Goal: Navigation & Orientation: Find specific page/section

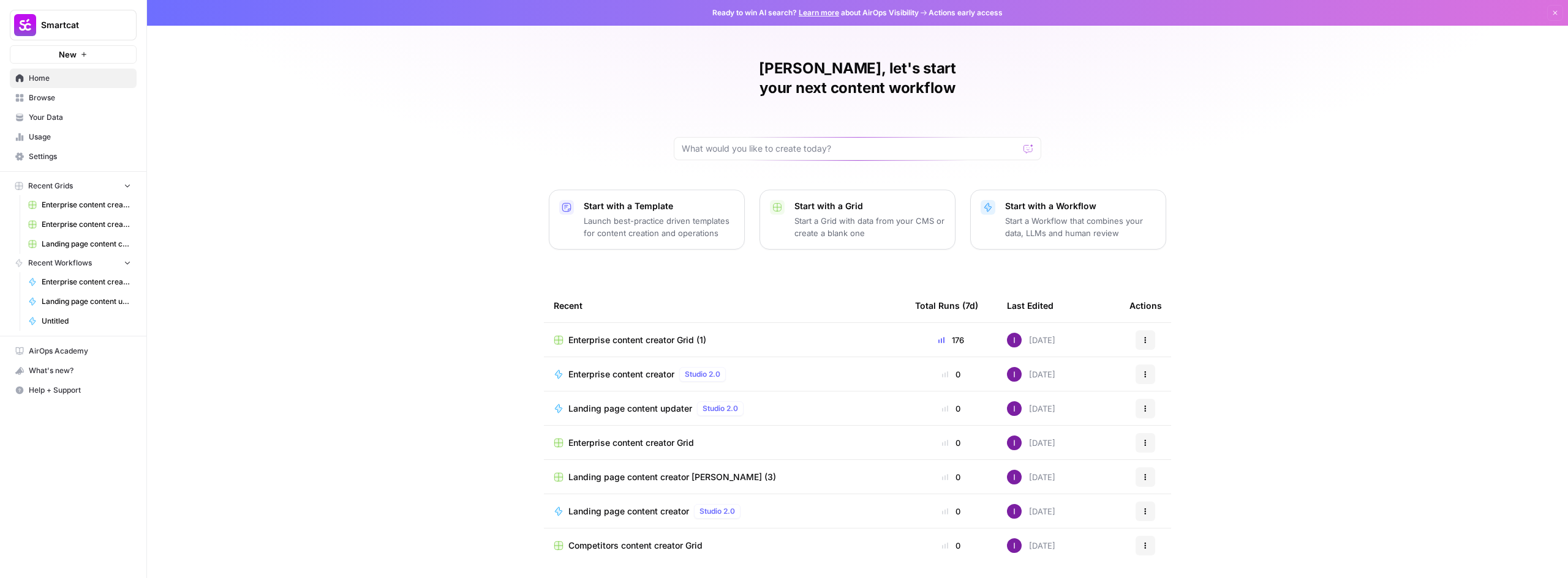
click at [84, 103] on span "Browse" at bounding box center [80, 98] width 102 height 11
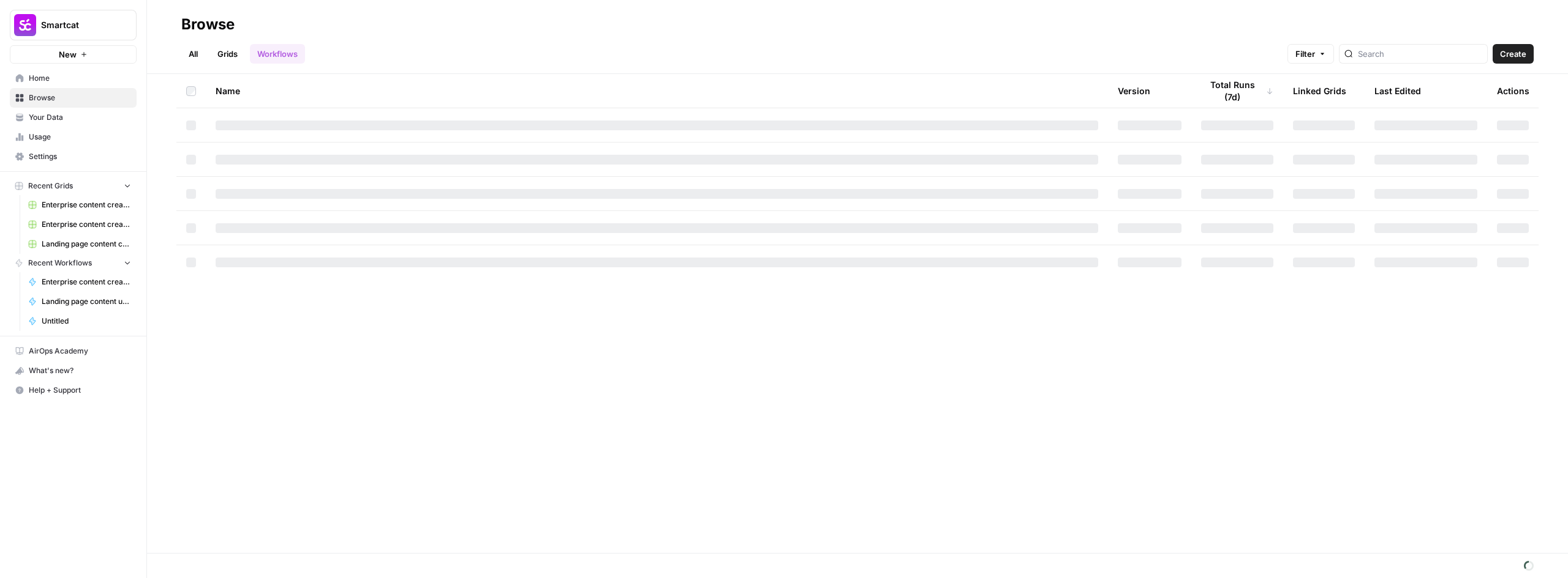
click at [230, 58] on link "Grids" at bounding box center [227, 53] width 35 height 20
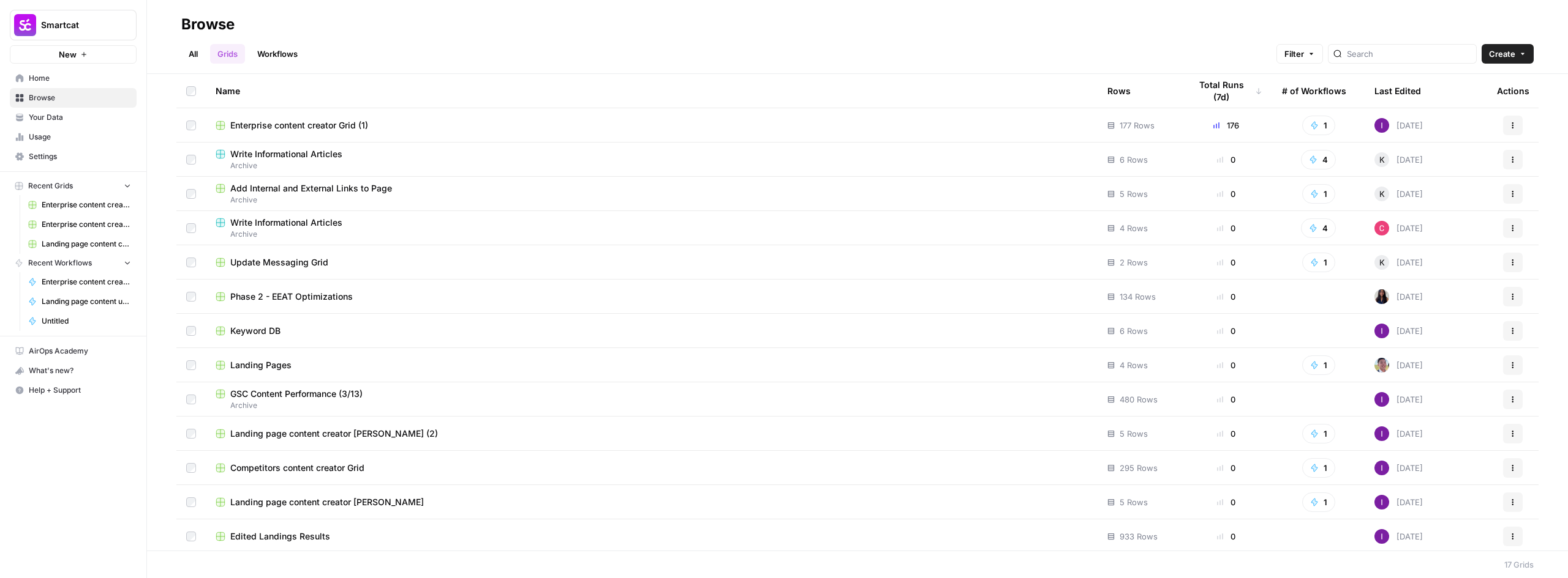
click at [1235, 87] on div "Total Runs (7d)" at bounding box center [1226, 90] width 72 height 33
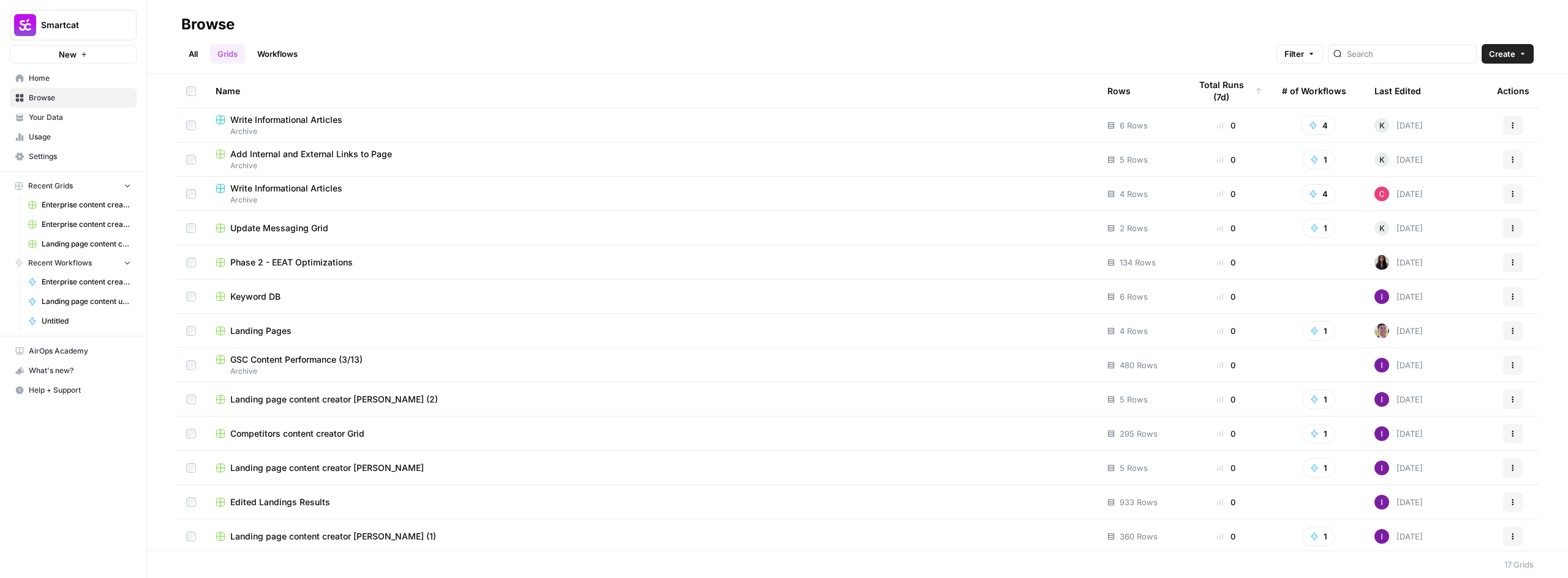
click at [1242, 87] on div "Total Runs (7d)" at bounding box center [1226, 90] width 72 height 33
click at [1234, 90] on div "Total Runs (7d)" at bounding box center [1222, 90] width 63 height 33
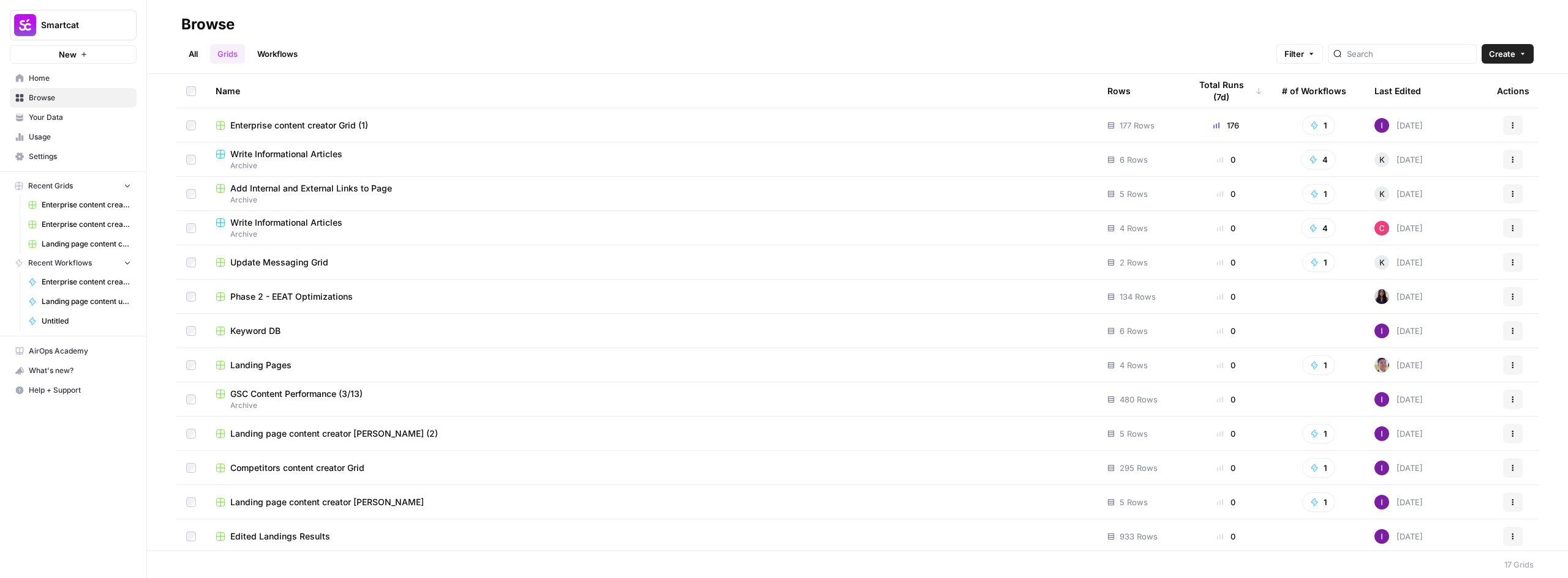
click at [1110, 87] on div "Rows" at bounding box center [1118, 90] width 23 height 33
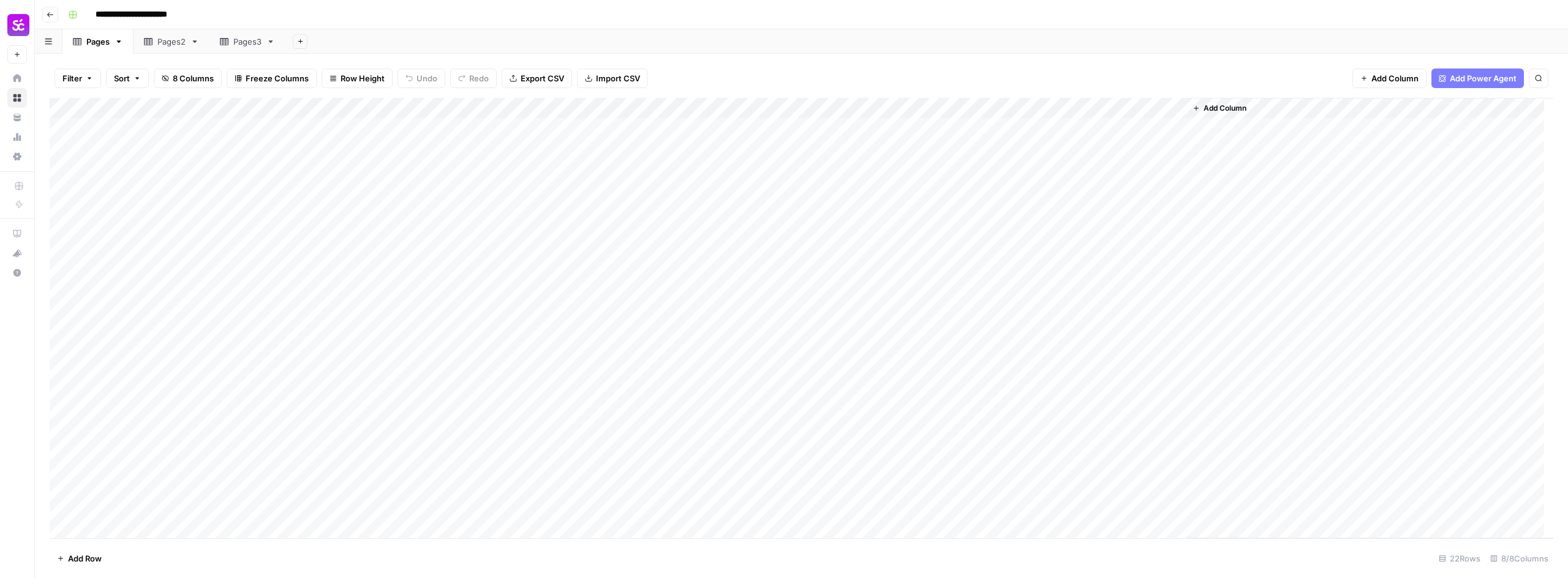
scroll to position [57, 0]
click at [175, 53] on link "Pages2" at bounding box center [171, 41] width 76 height 25
click at [1122, 488] on div "Add Column" at bounding box center [801, 318] width 1504 height 441
click at [245, 41] on div "Pages3" at bounding box center [247, 41] width 28 height 12
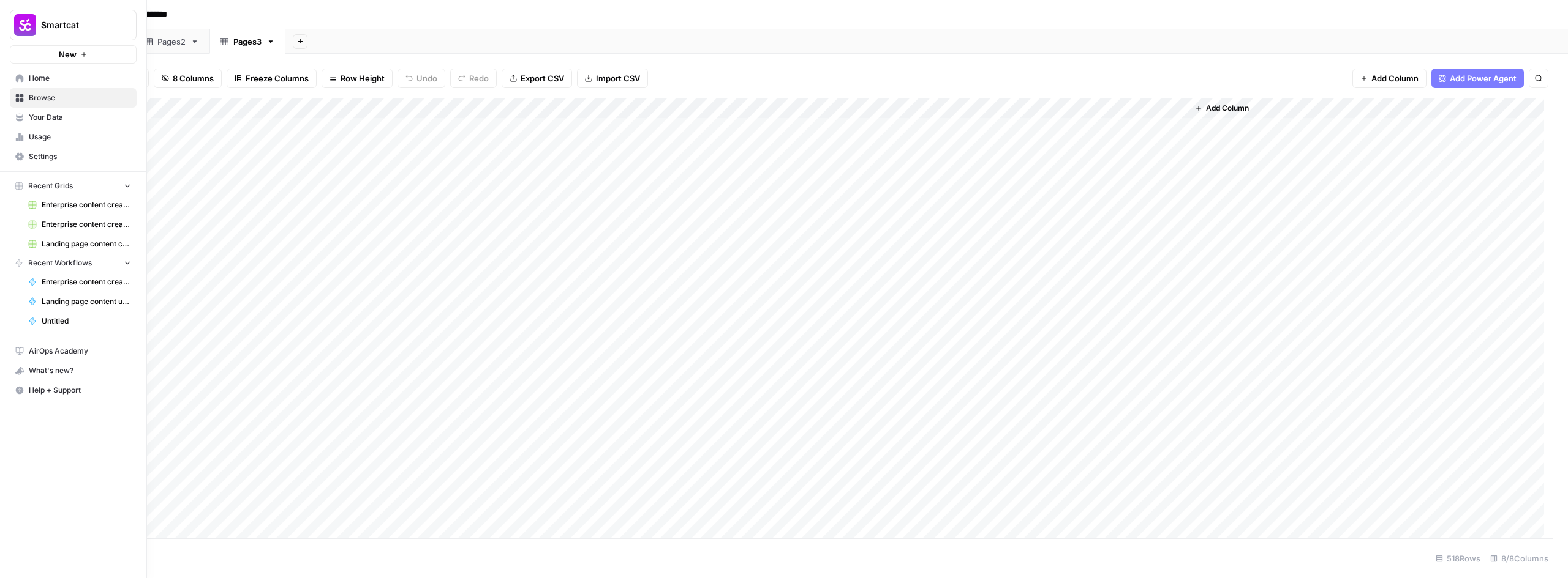
click at [56, 100] on span "Browse" at bounding box center [80, 98] width 102 height 11
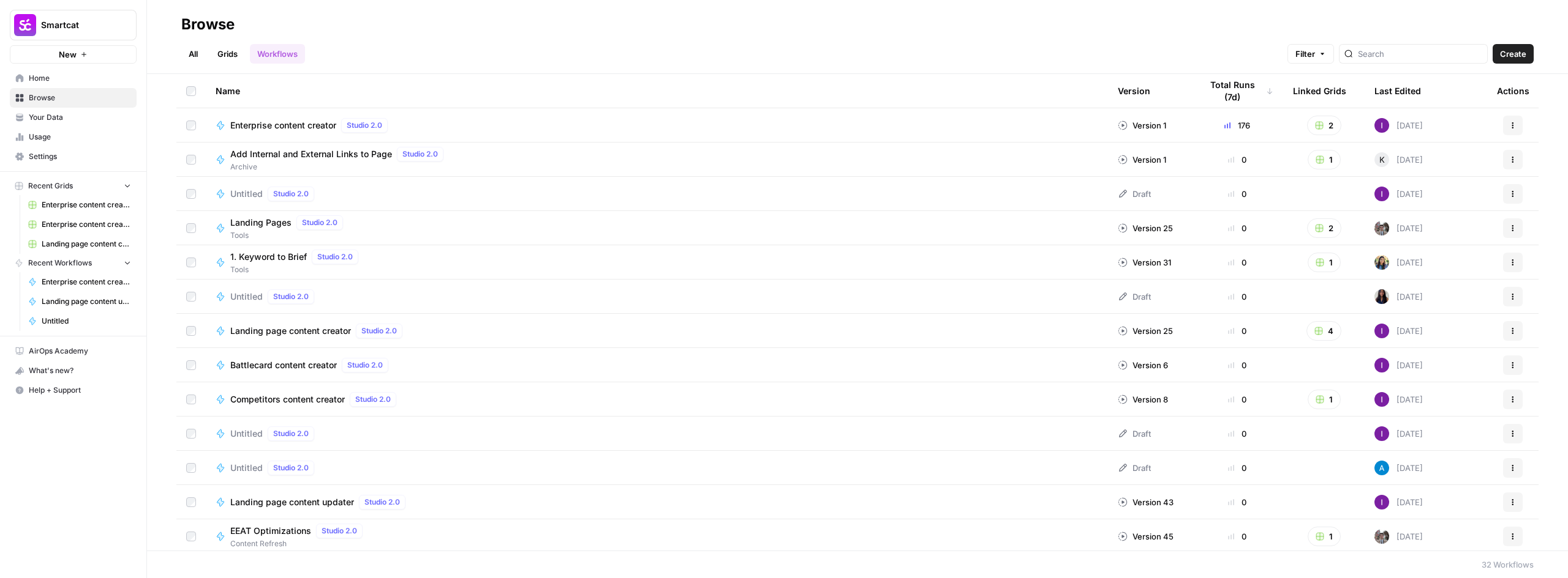
click at [229, 60] on link "Grids" at bounding box center [227, 53] width 35 height 20
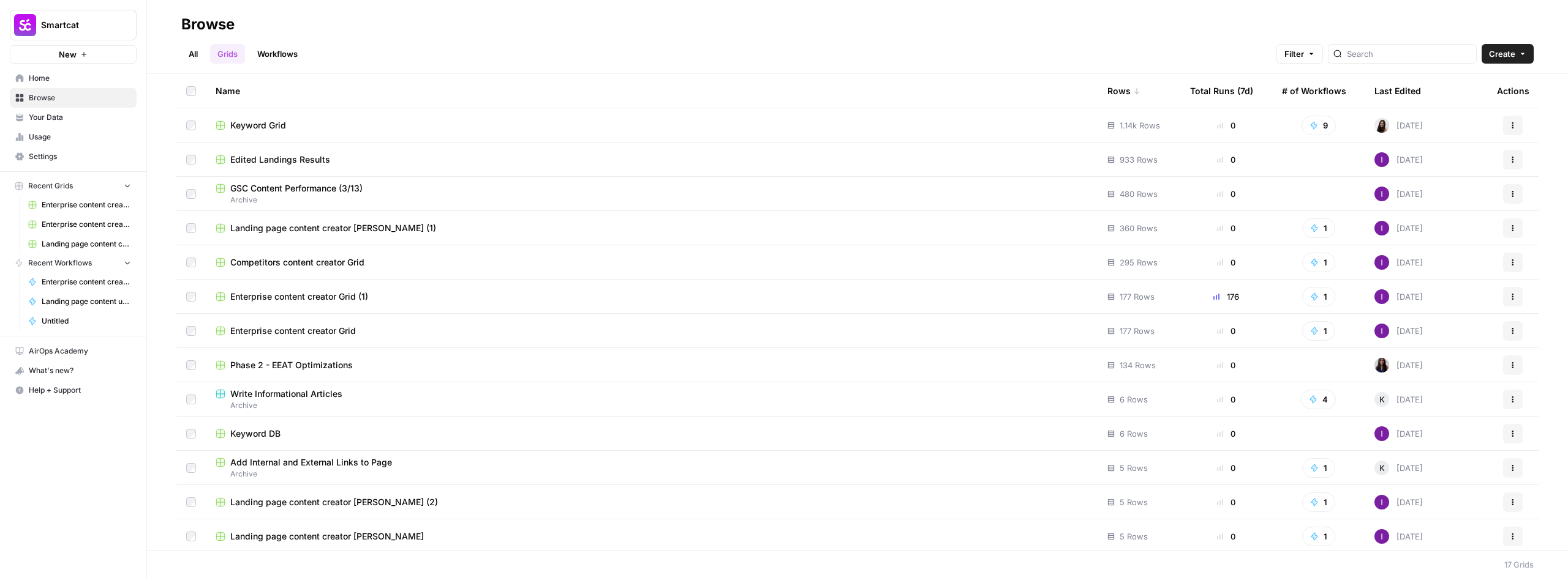
click at [1212, 85] on div "Total Runs (7d)" at bounding box center [1222, 90] width 63 height 33
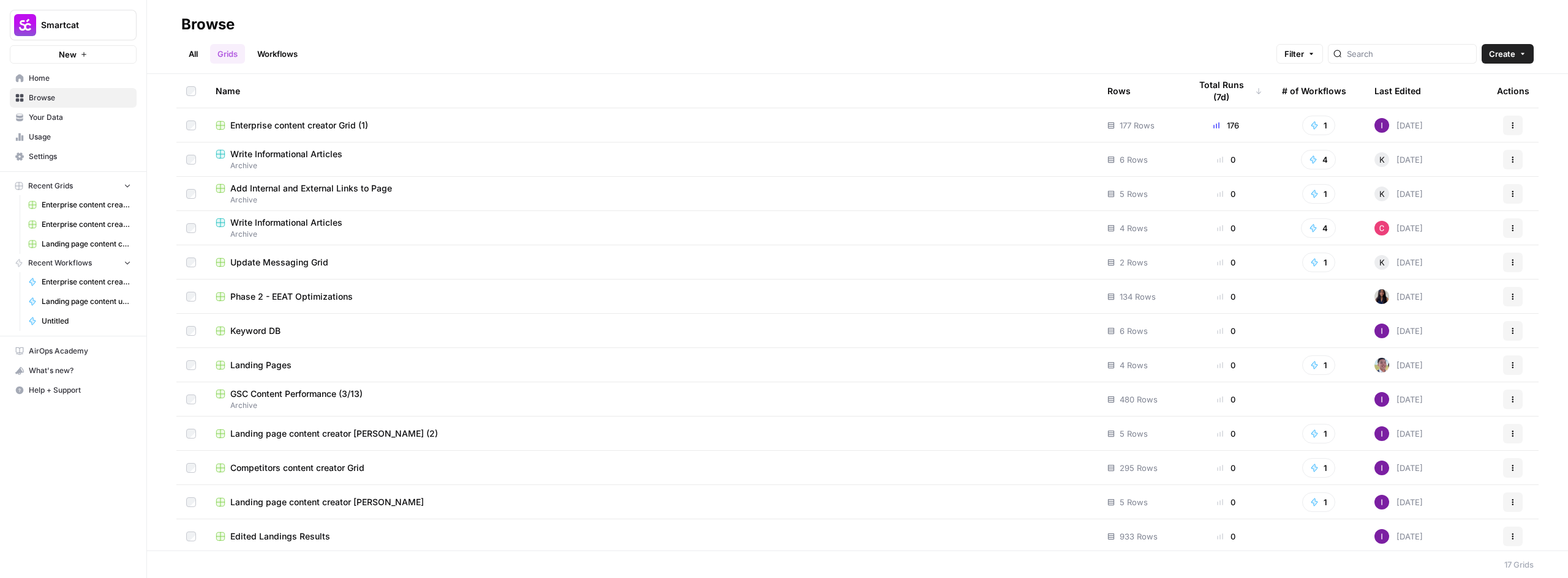
click at [1110, 93] on div "Rows" at bounding box center [1118, 90] width 23 height 33
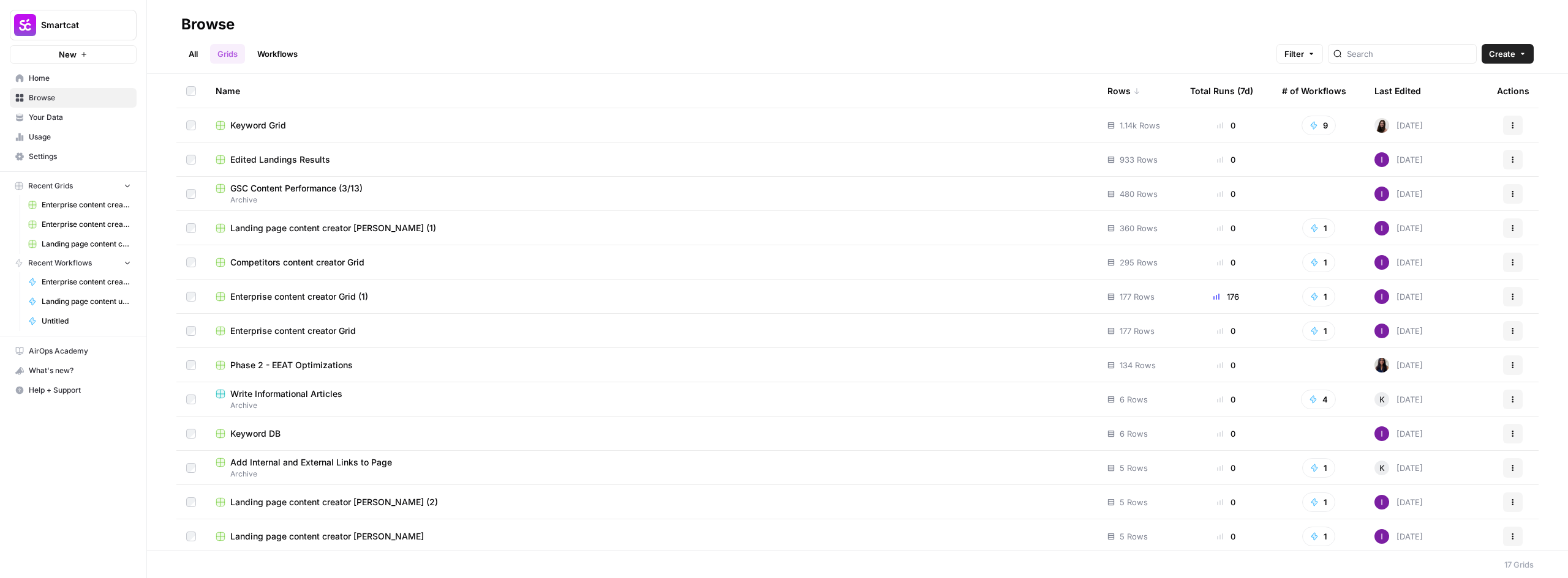
click at [1110, 93] on div "Rows" at bounding box center [1123, 90] width 33 height 33
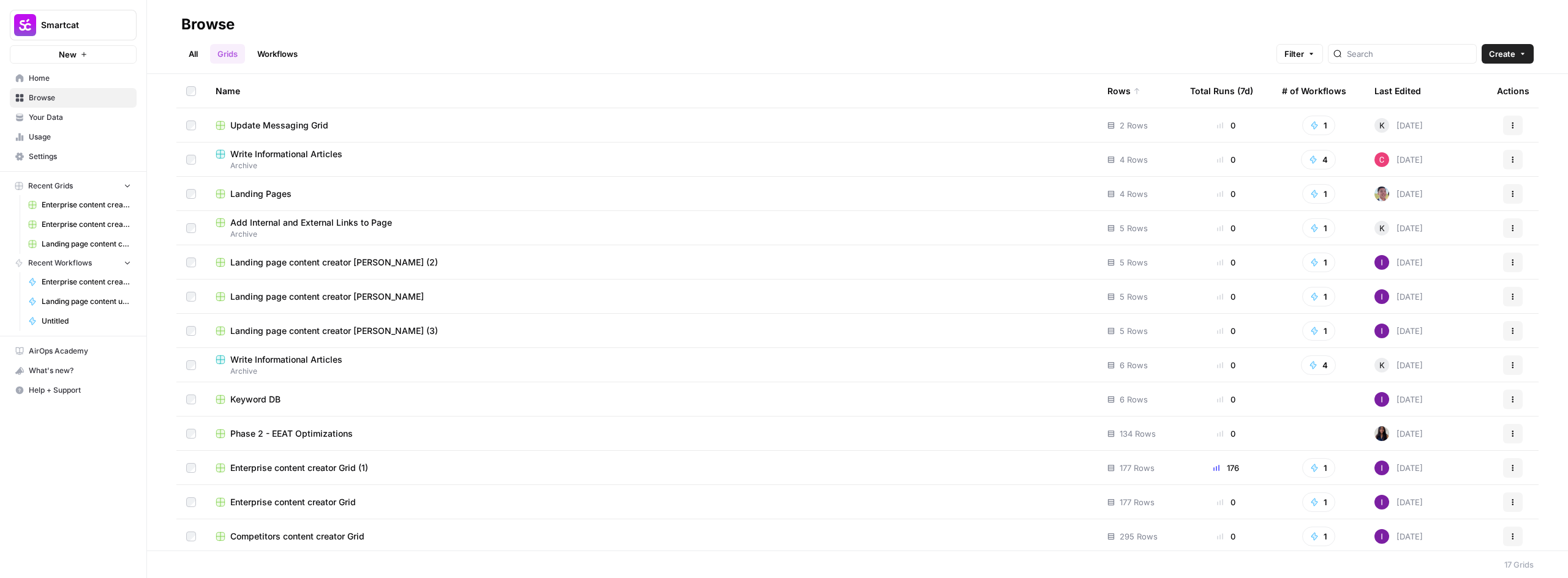
click at [1110, 93] on div "Rows" at bounding box center [1123, 90] width 33 height 33
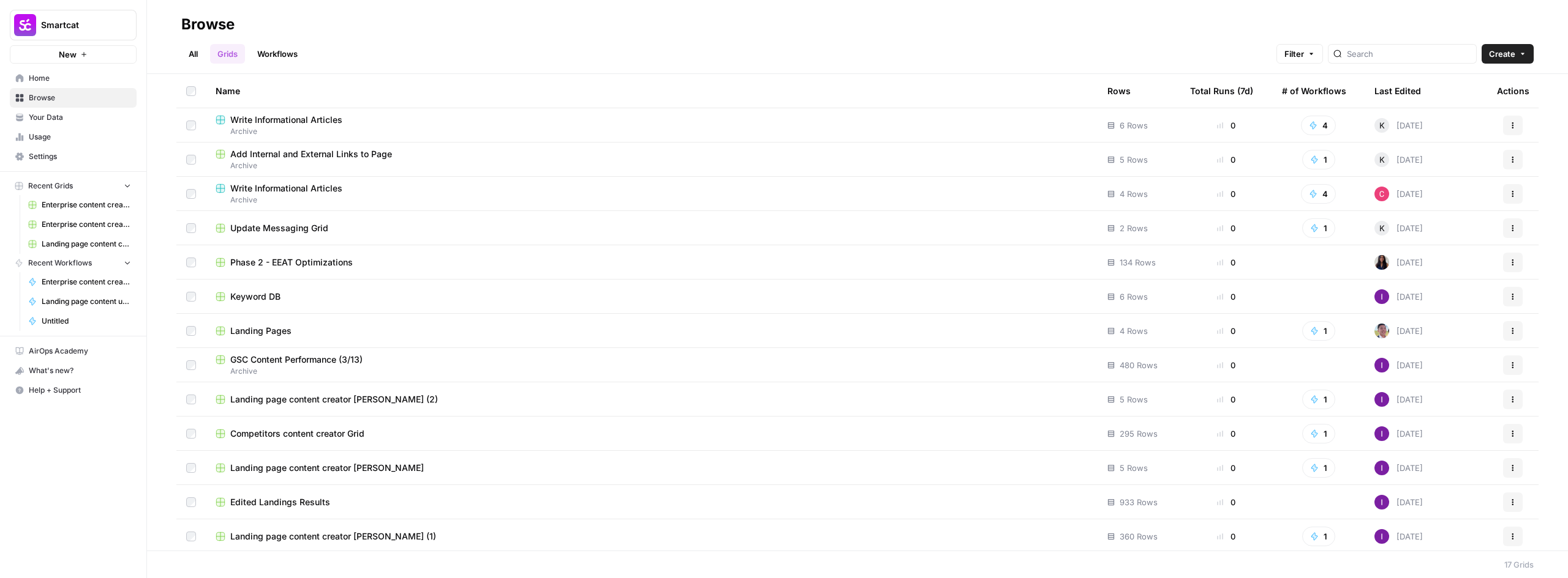
click at [1107, 92] on div "Rows" at bounding box center [1118, 90] width 23 height 33
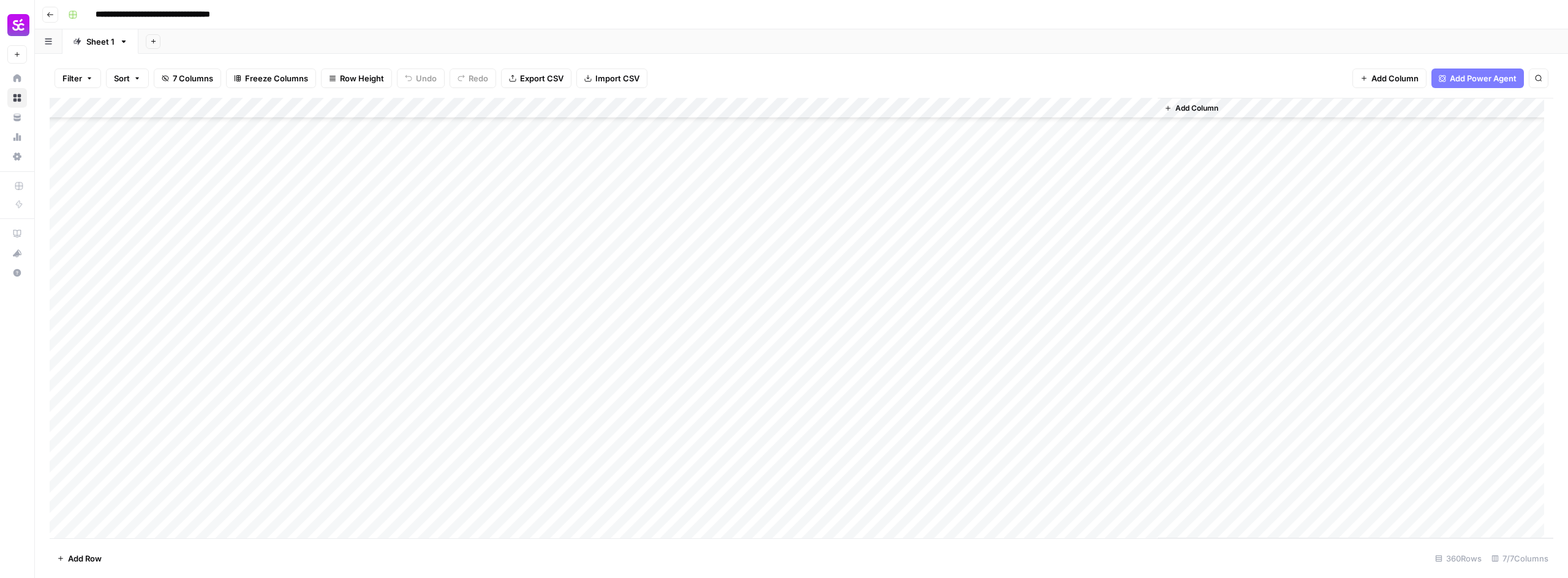
scroll to position [7090, 0]
